Goal: Information Seeking & Learning: Understand process/instructions

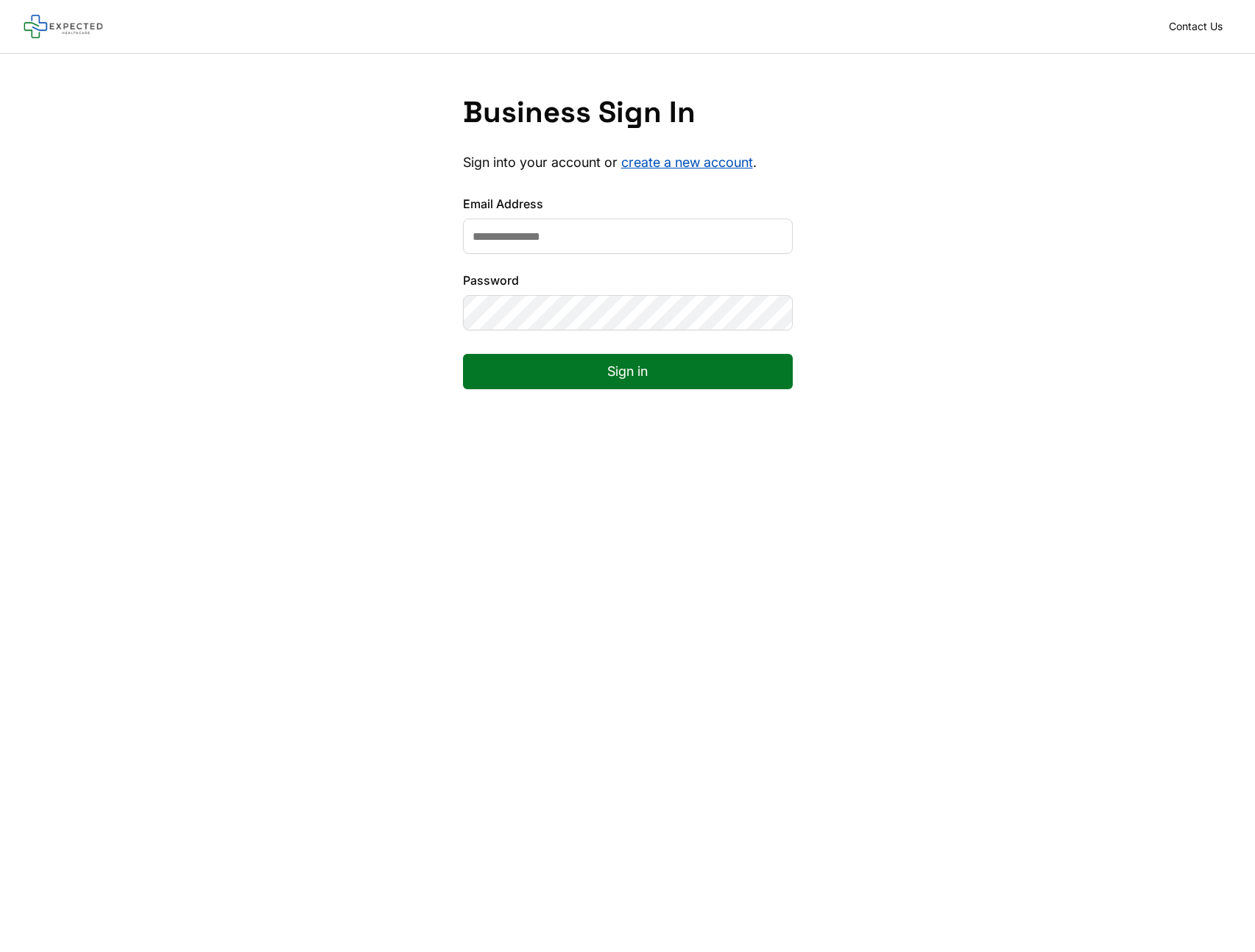
click at [548, 233] on input "Email Address" at bounding box center [628, 236] width 330 height 35
type input "**********"
click at [571, 361] on button "Sign in" at bounding box center [628, 371] width 330 height 35
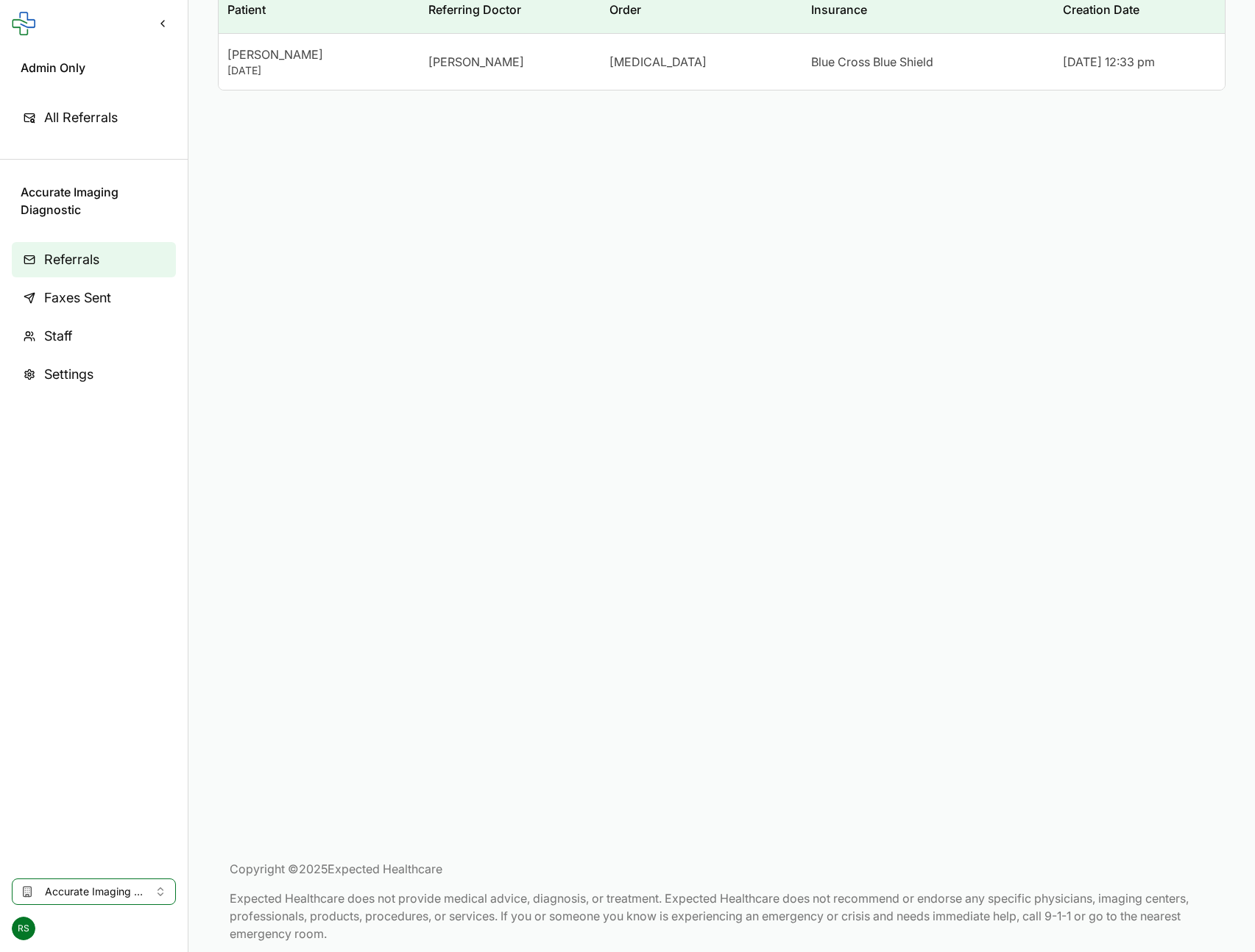
scroll to position [171, 0]
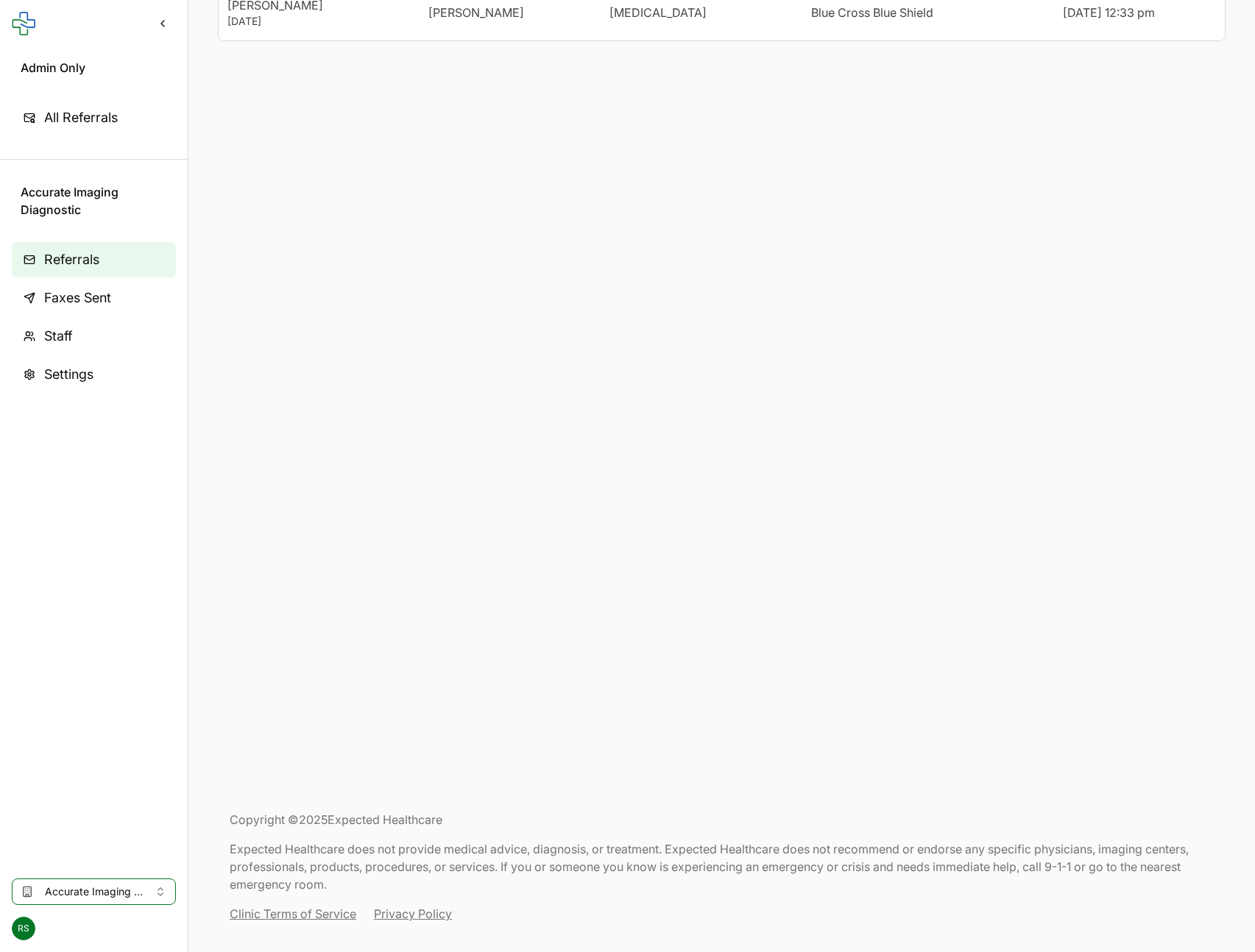
click at [378, 910] on link "Privacy Policy" at bounding box center [412, 913] width 78 height 18
click at [320, 913] on link "Clinic Terms of Service" at bounding box center [293, 913] width 126 height 18
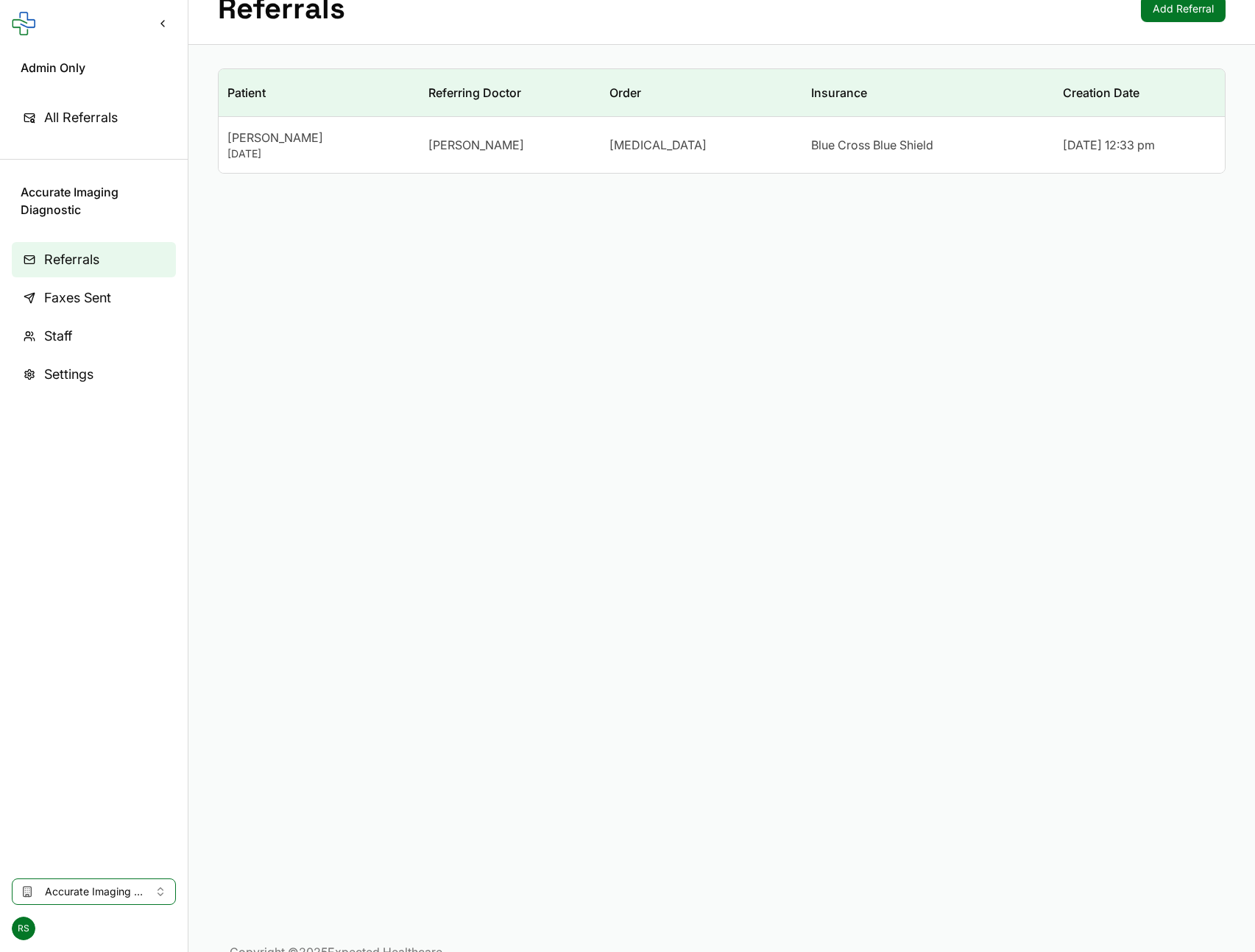
scroll to position [59, 0]
